Goal: Information Seeking & Learning: Check status

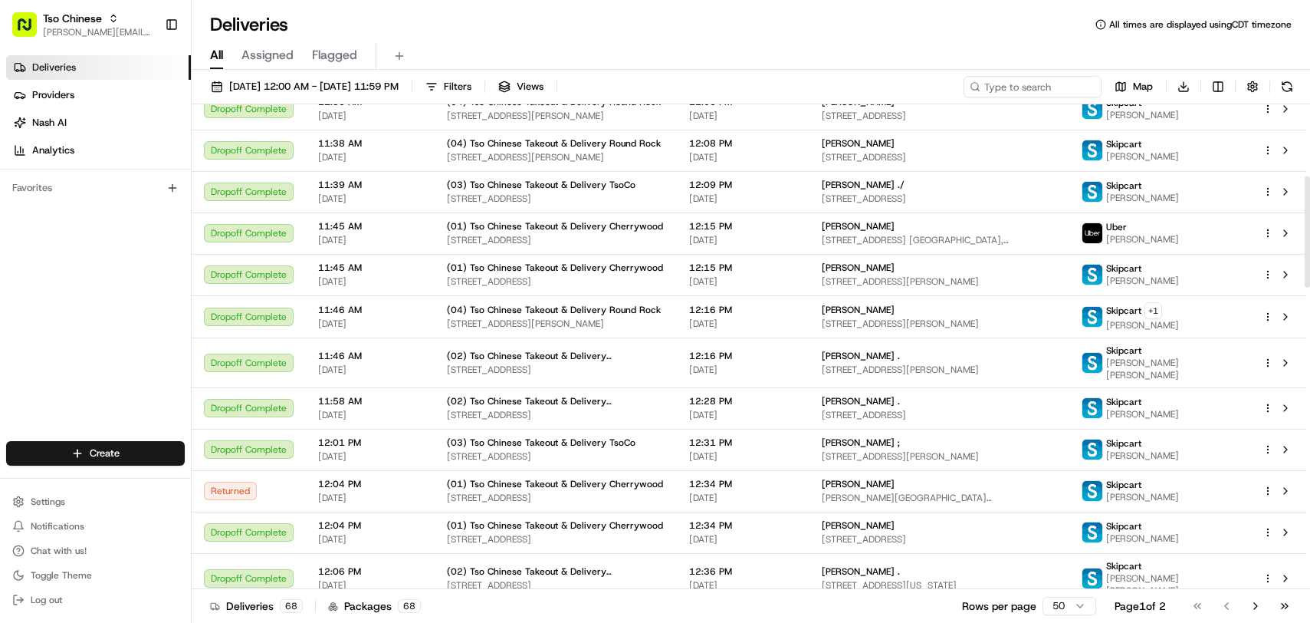
scroll to position [325, 0]
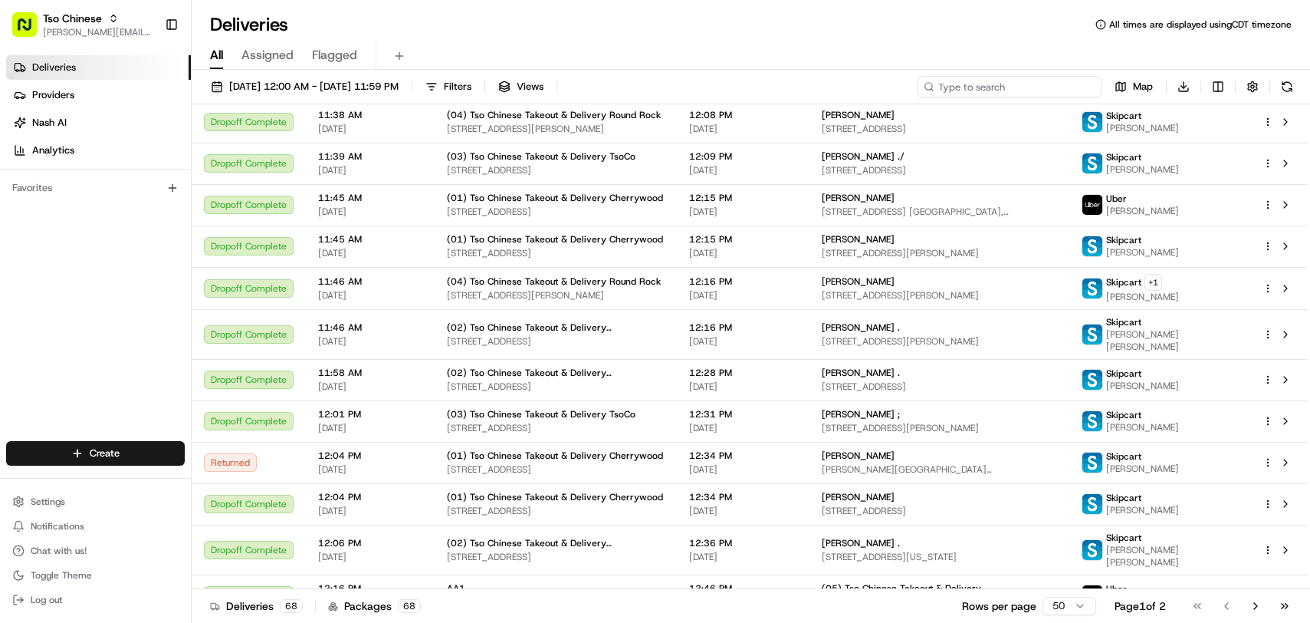
click at [1007, 82] on input at bounding box center [1010, 86] width 184 height 21
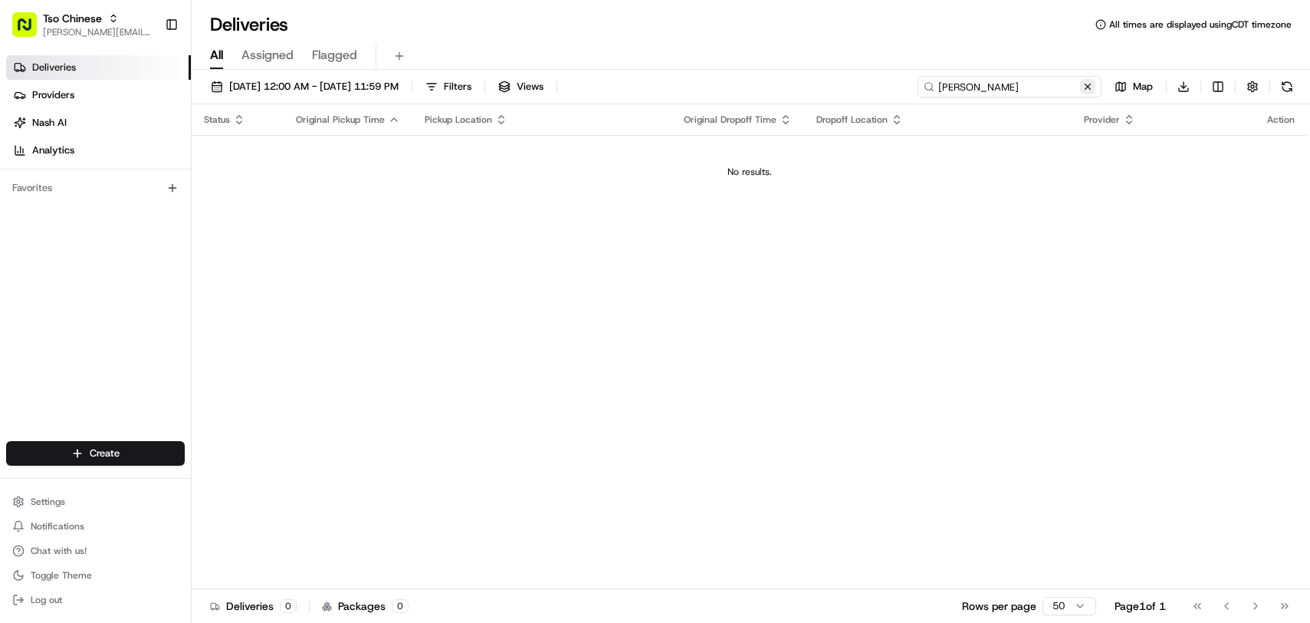
type input "[PERSON_NAME]"
click at [1093, 88] on button at bounding box center [1087, 86] width 15 height 15
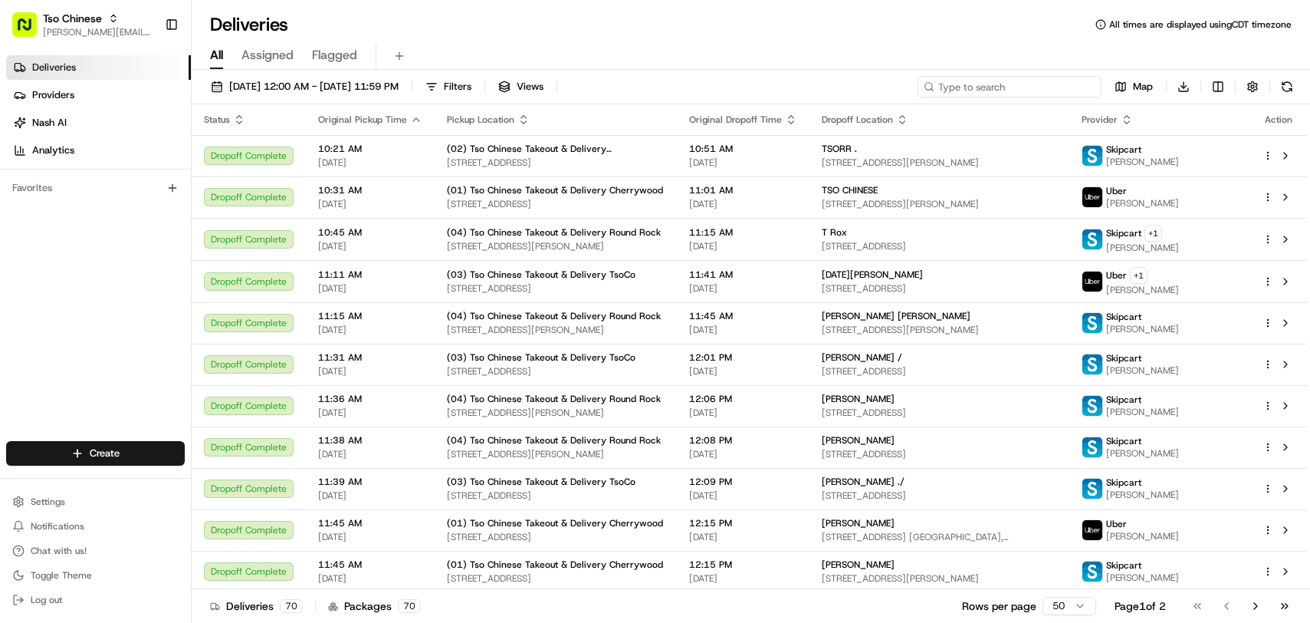
click at [1047, 87] on input at bounding box center [1010, 86] width 184 height 21
type input "[PERSON_NAME]"
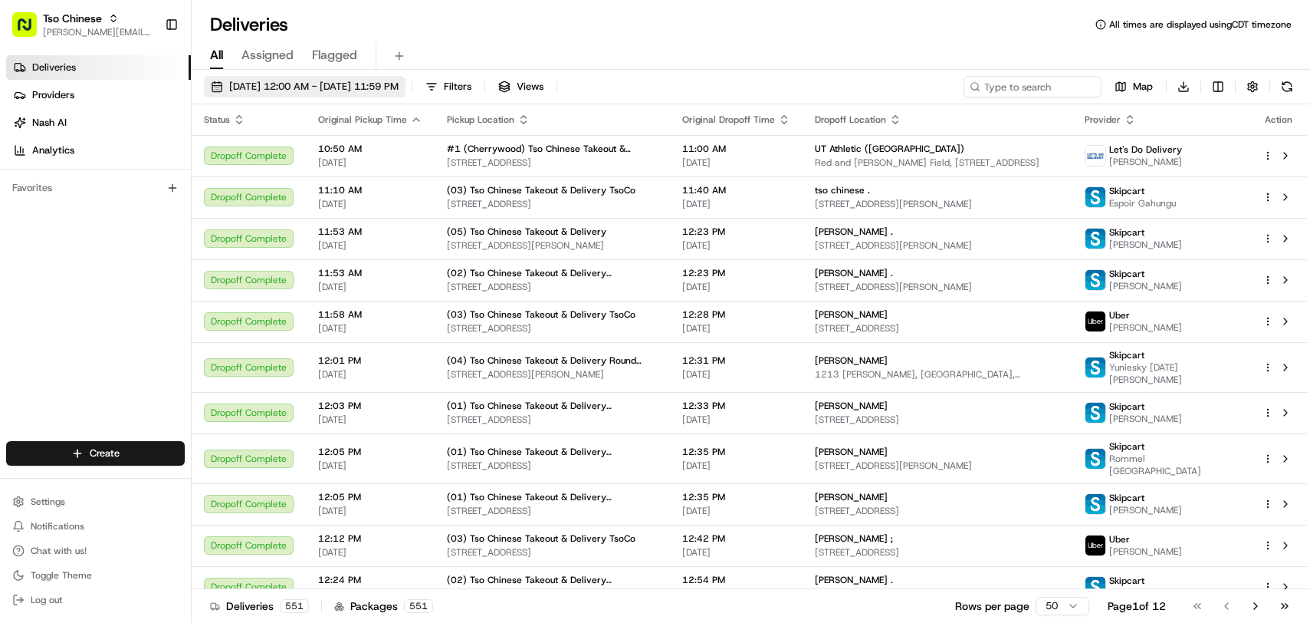
click at [266, 81] on span "05/31/2025 12:00 AM - 06/02/2025 11:59 PM" at bounding box center [313, 87] width 169 height 14
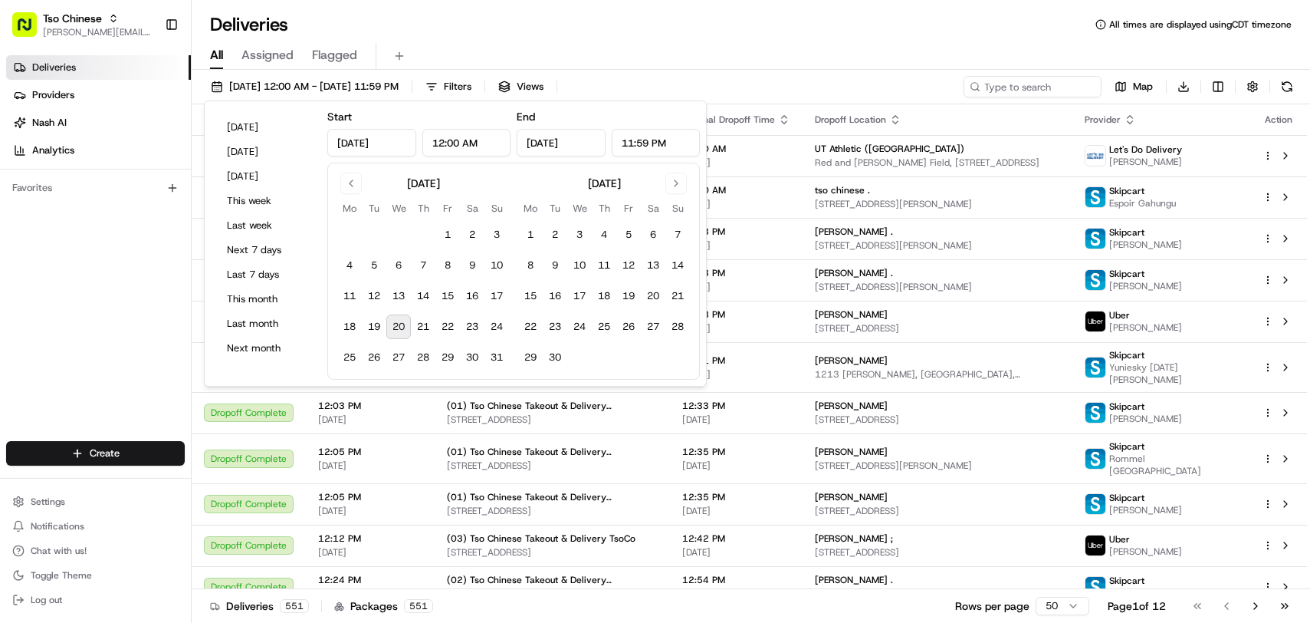
click at [403, 323] on button "20" at bounding box center [398, 326] width 25 height 25
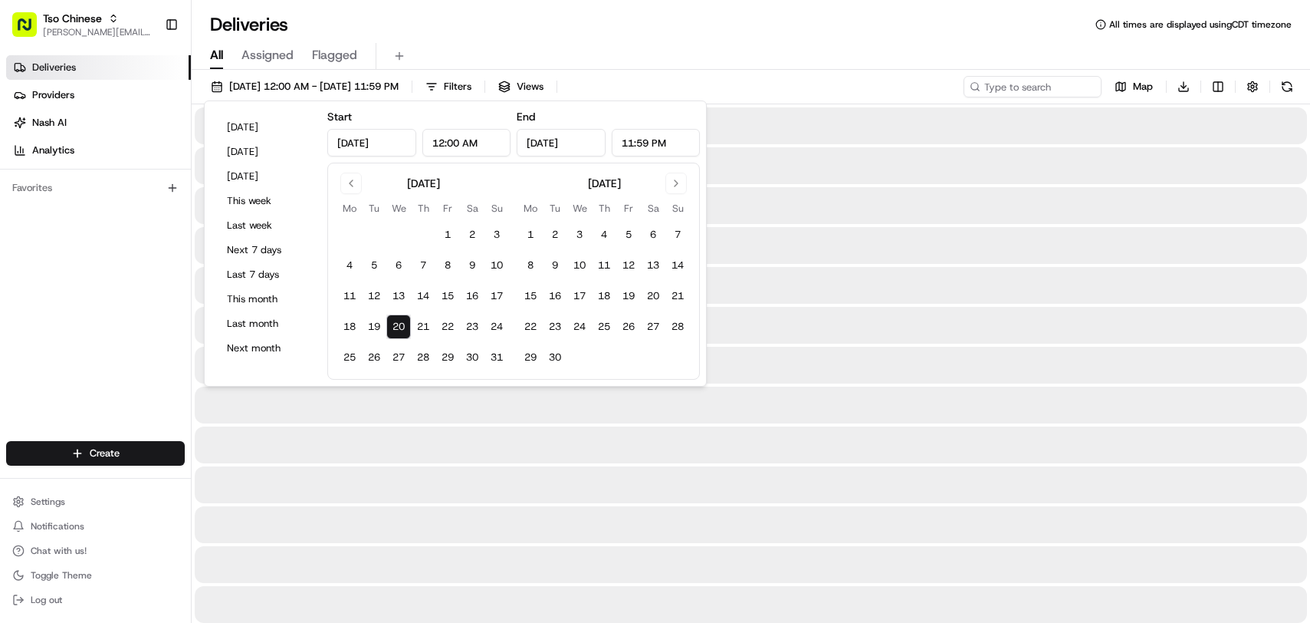
type input "Aug 20, 2025"
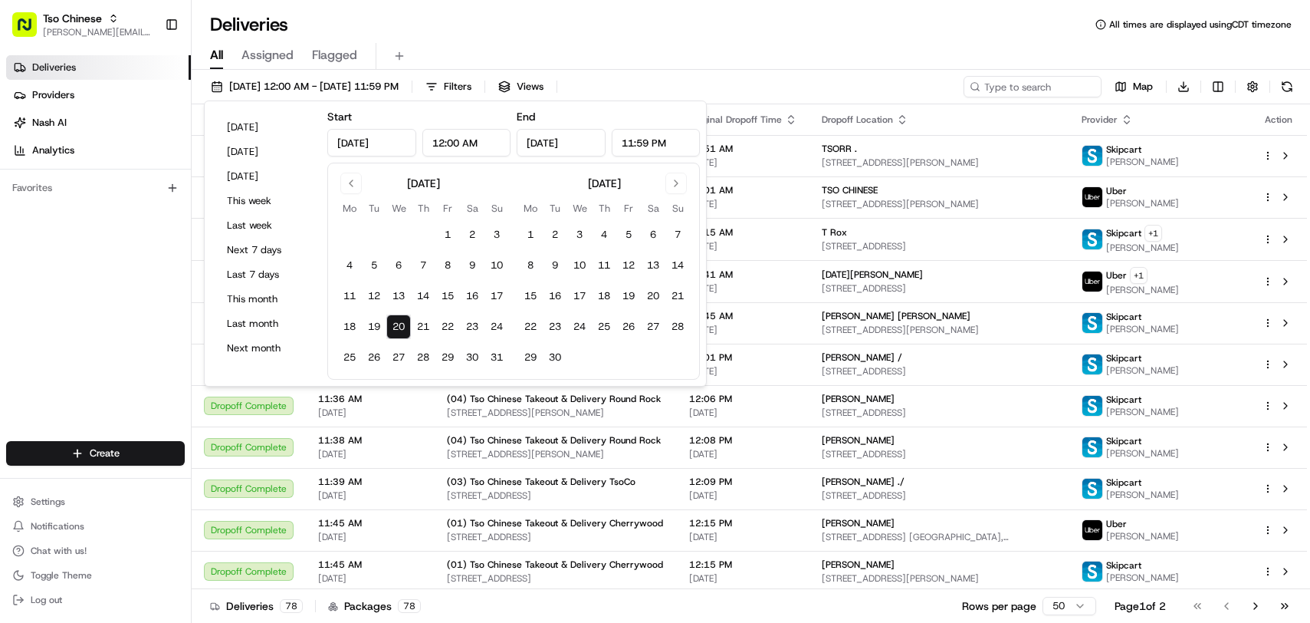
click at [662, 12] on div "Deliveries All times are displayed using CDT timezone" at bounding box center [751, 24] width 1119 height 25
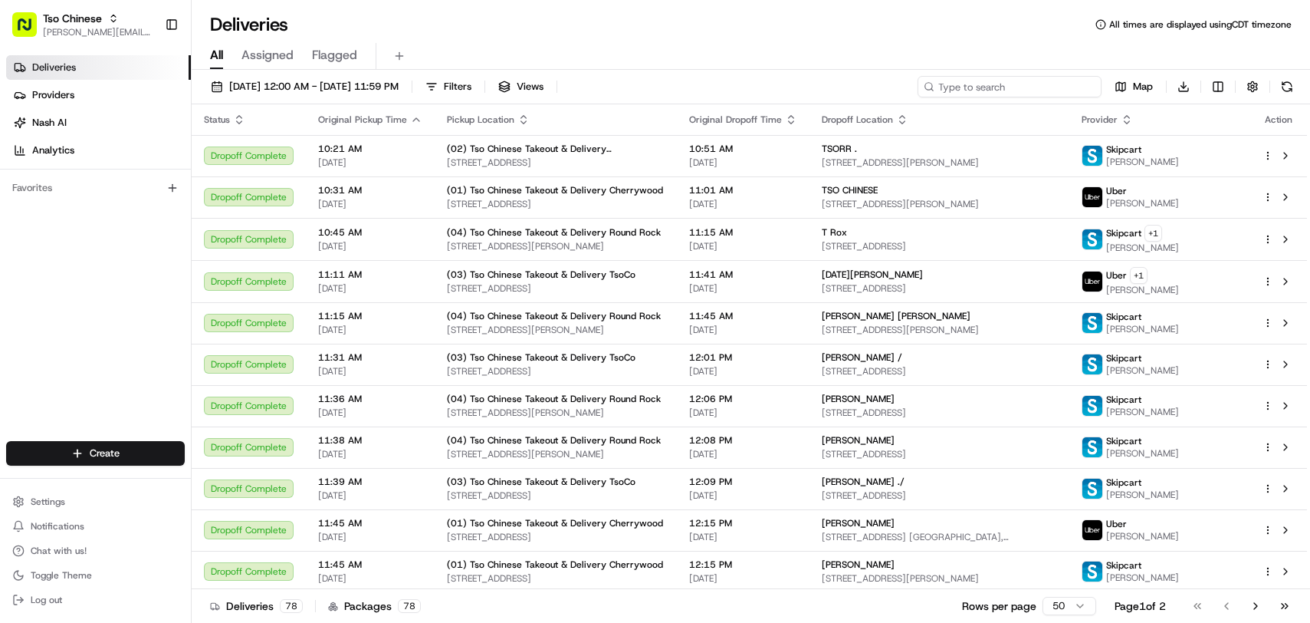
click at [1014, 83] on input at bounding box center [1010, 86] width 184 height 21
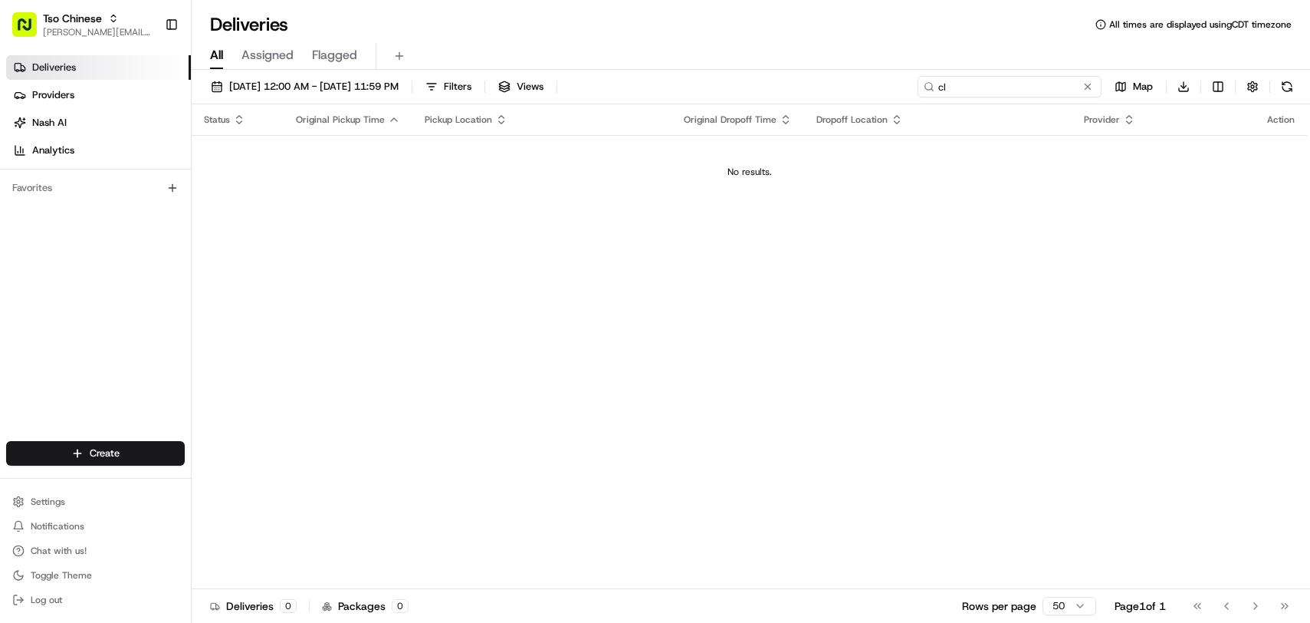
type input "c"
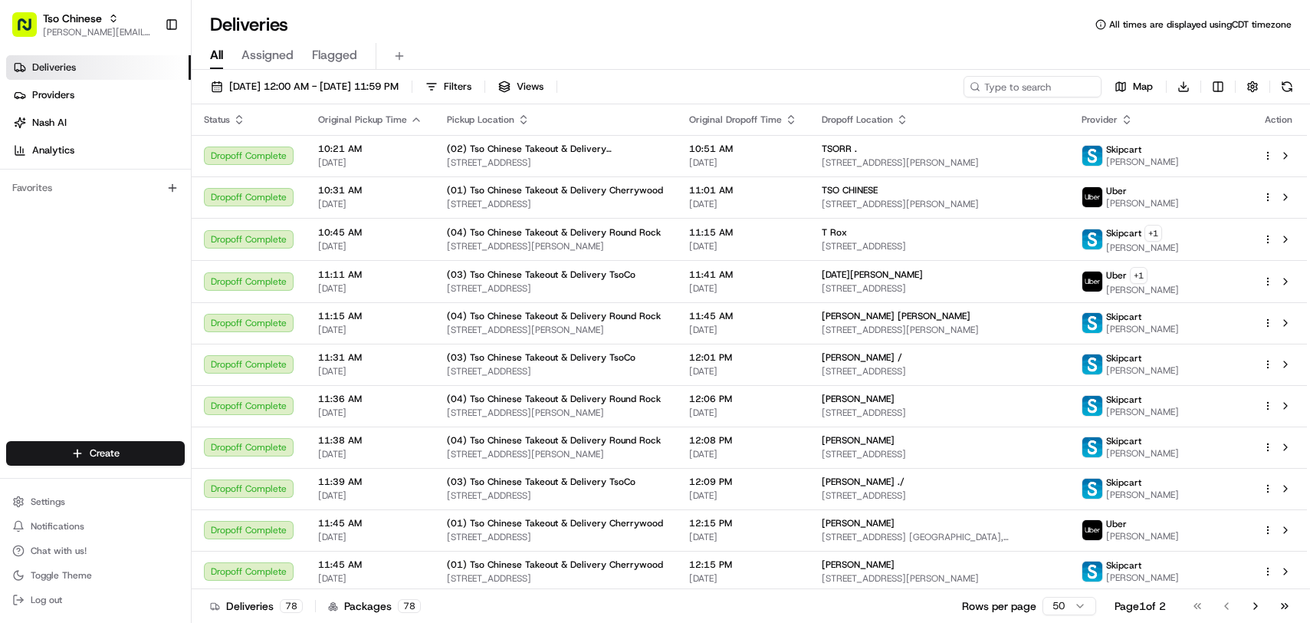
click at [246, 49] on span "Assigned" at bounding box center [268, 55] width 52 height 18
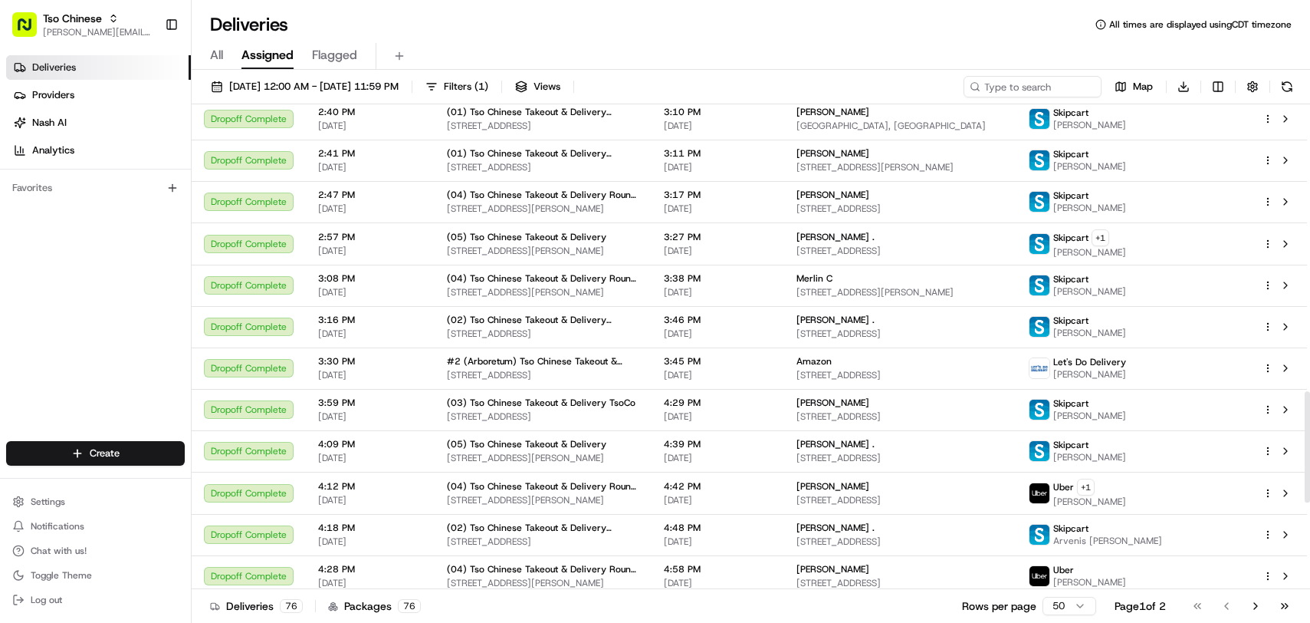
scroll to position [1629, 0]
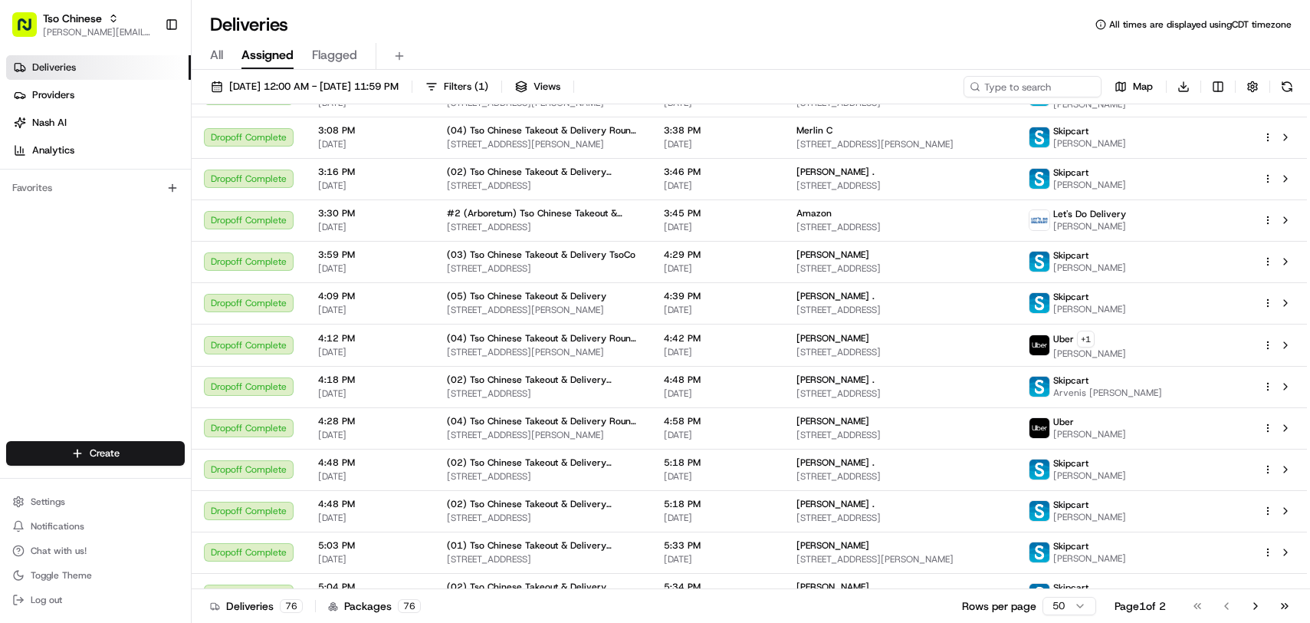
click at [218, 52] on span "All" at bounding box center [216, 55] width 13 height 18
